Goal: Find specific page/section: Find specific page/section

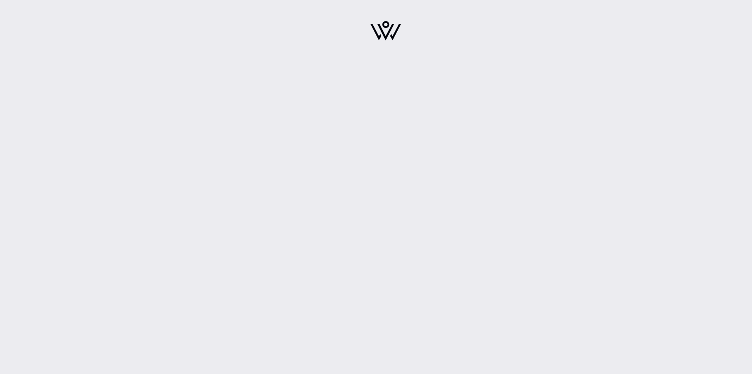
click at [375, 23] on img at bounding box center [385, 30] width 30 height 19
drag, startPoint x: 395, startPoint y: 40, endPoint x: 390, endPoint y: 36, distance: 6.0
click at [395, 40] on img at bounding box center [385, 30] width 30 height 19
click at [378, 24] on img at bounding box center [385, 30] width 30 height 19
